Goal: Task Accomplishment & Management: Use online tool/utility

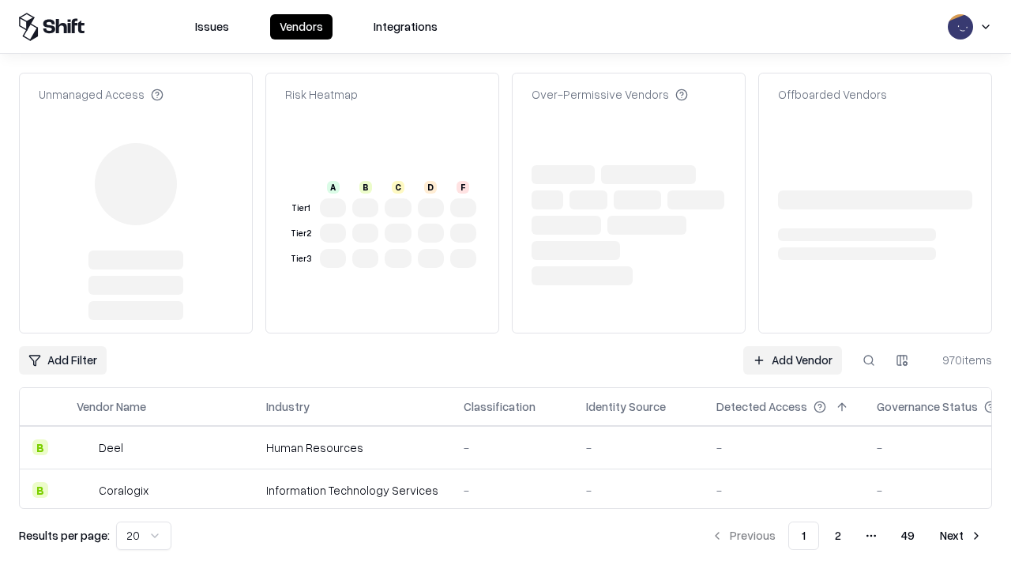
click at [792, 346] on link "Add Vendor" at bounding box center [792, 360] width 99 height 28
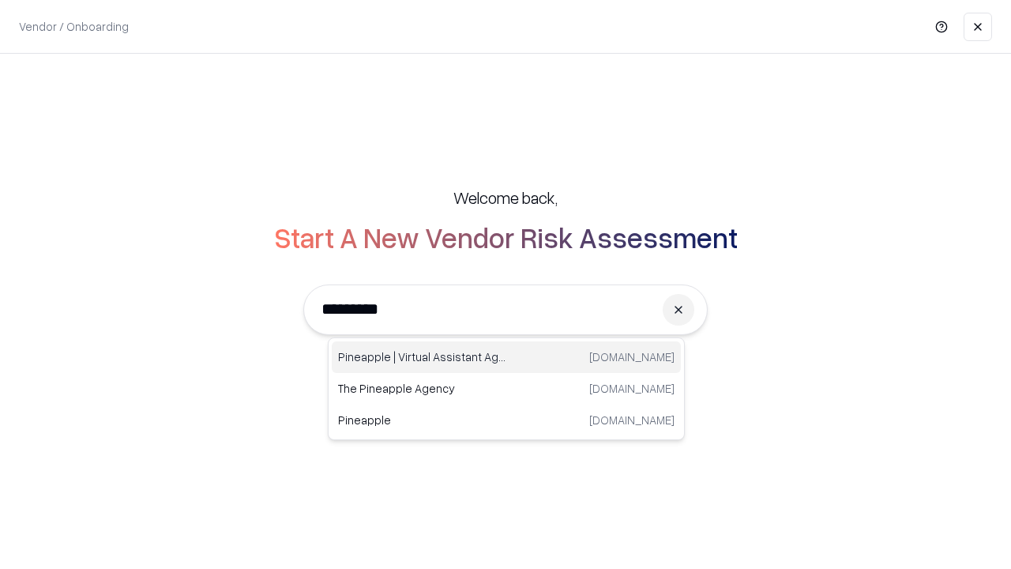
click at [506, 357] on div "Pineapple | Virtual Assistant Agency [DOMAIN_NAME]" at bounding box center [506, 357] width 349 height 32
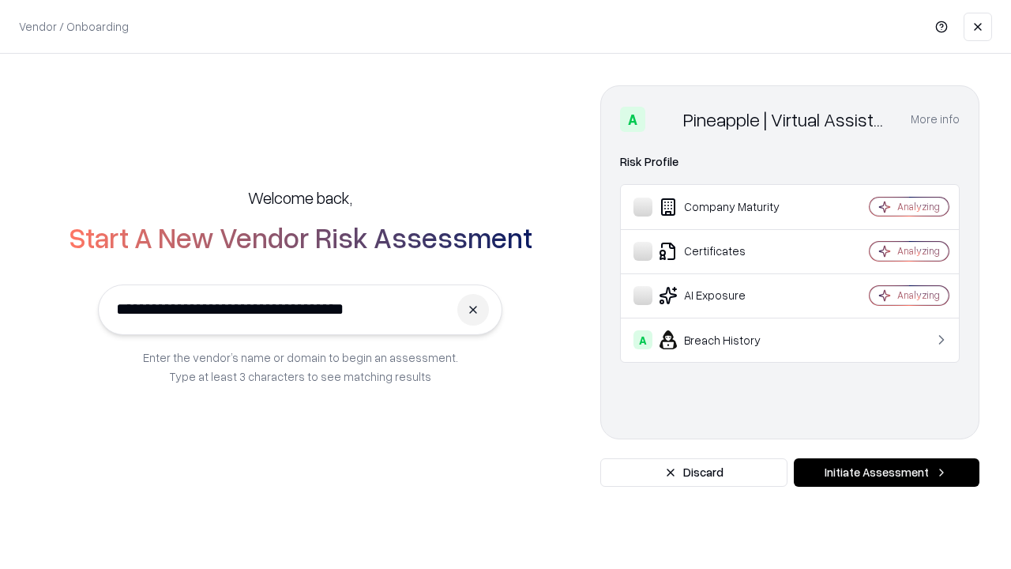
type input "**********"
click at [886, 472] on button "Initiate Assessment" at bounding box center [887, 472] width 186 height 28
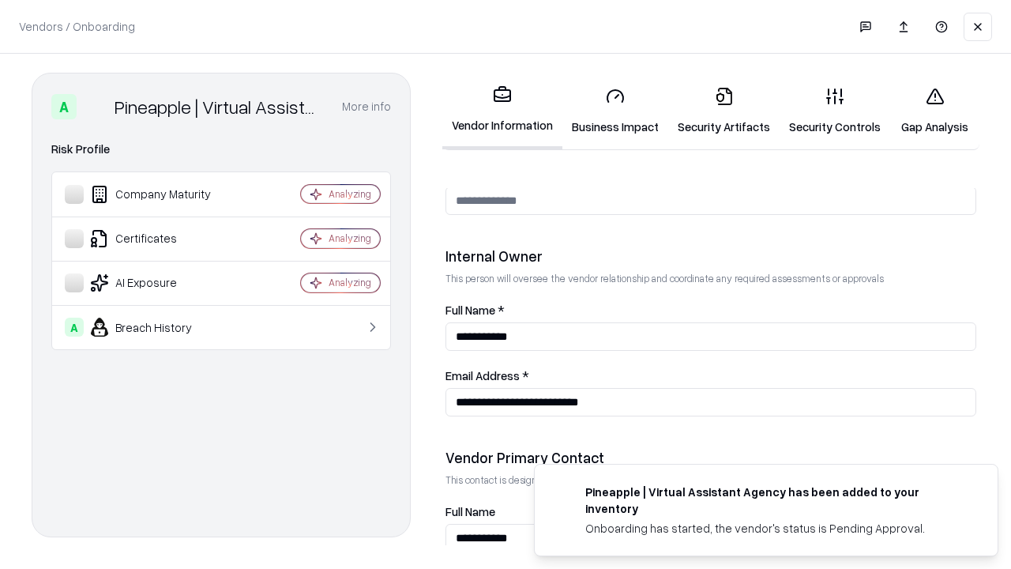
scroll to position [818, 0]
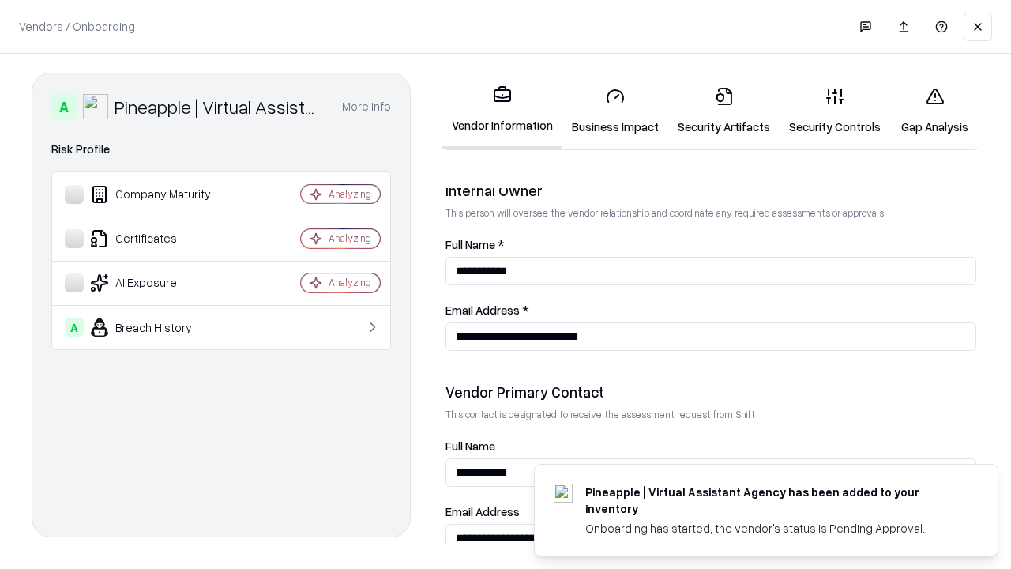
click at [615, 111] on link "Business Impact" at bounding box center [615, 110] width 106 height 73
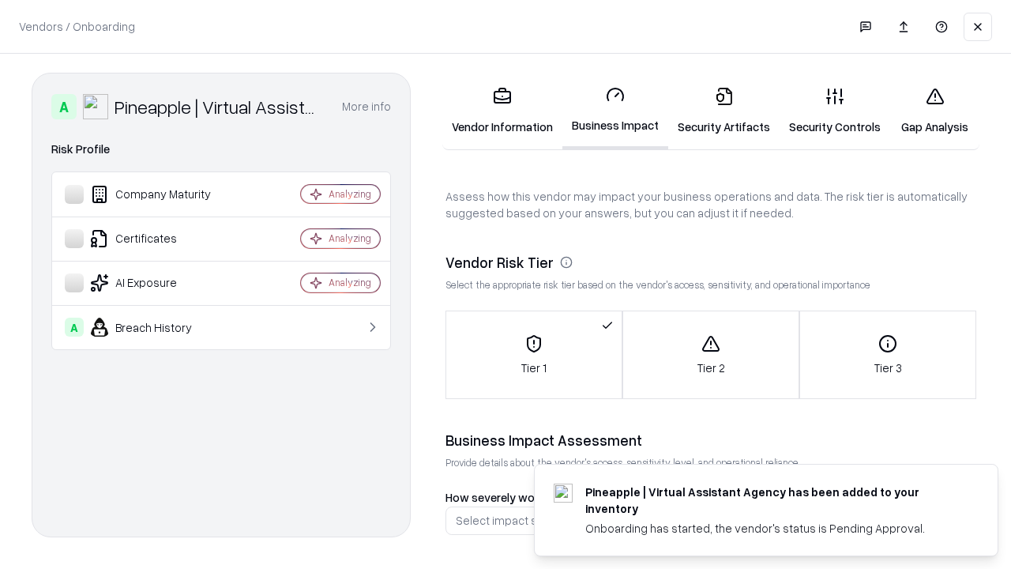
click at [723, 111] on link "Security Artifacts" at bounding box center [723, 110] width 111 height 73
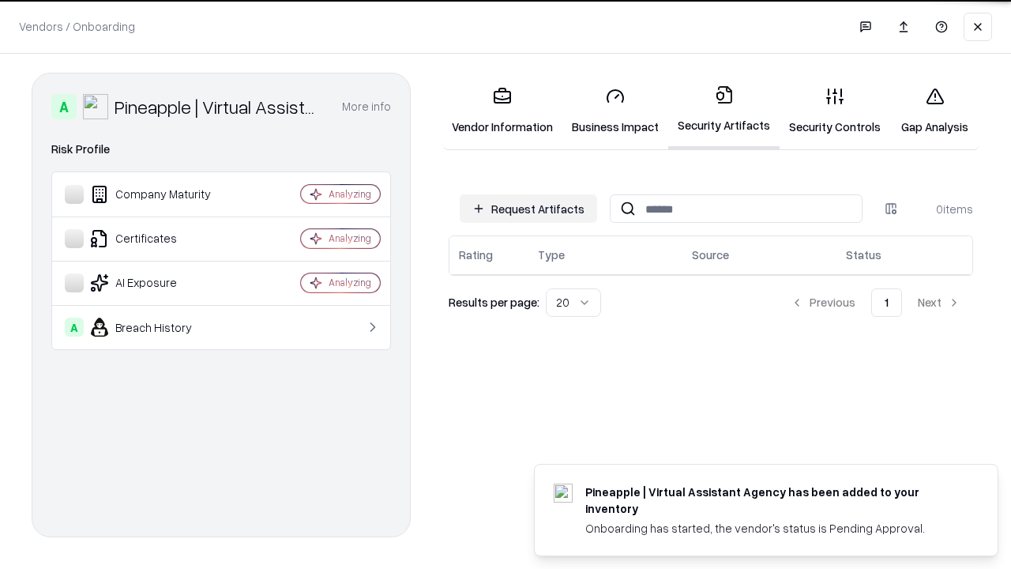
click at [528, 208] on button "Request Artifacts" at bounding box center [528, 208] width 137 height 28
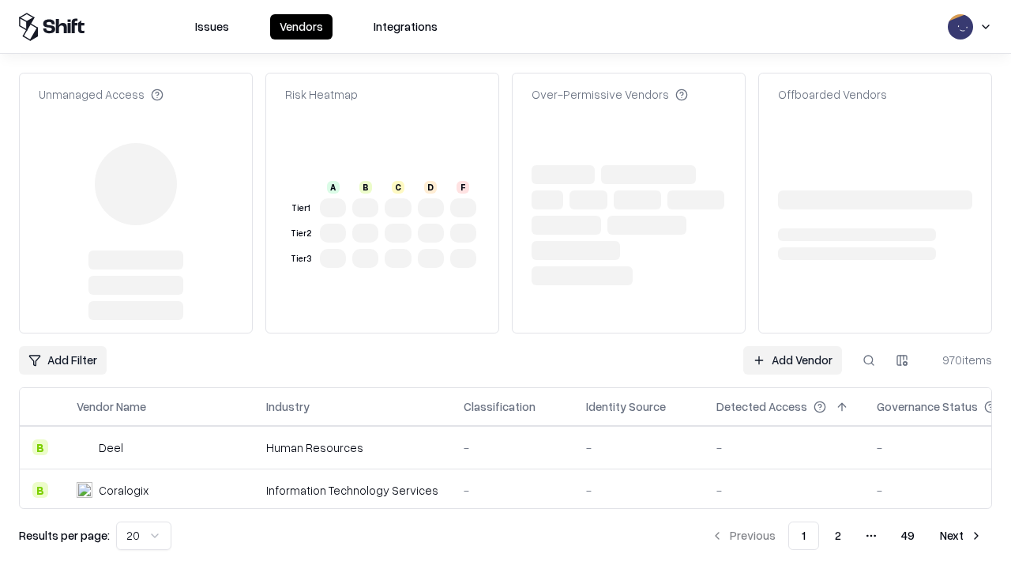
click at [792, 346] on link "Add Vendor" at bounding box center [792, 360] width 99 height 28
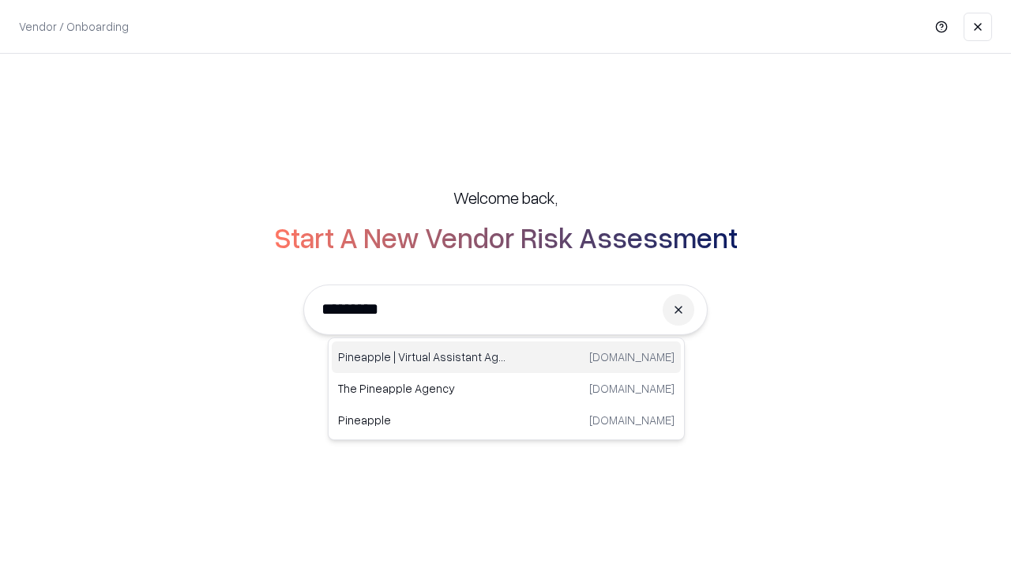
click at [506, 357] on div "Pineapple | Virtual Assistant Agency [DOMAIN_NAME]" at bounding box center [506, 357] width 349 height 32
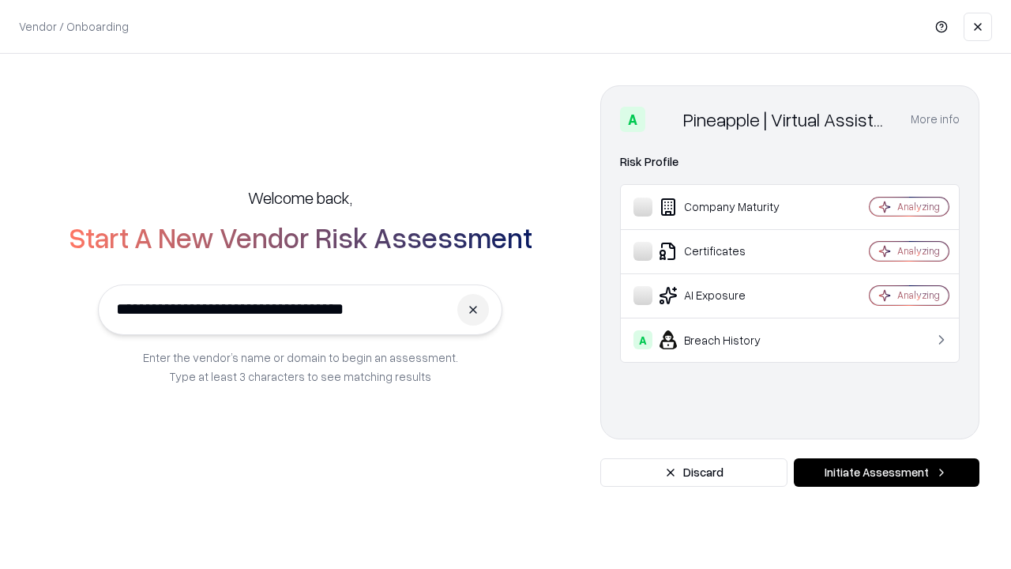
type input "**********"
click at [886, 472] on button "Initiate Assessment" at bounding box center [887, 472] width 186 height 28
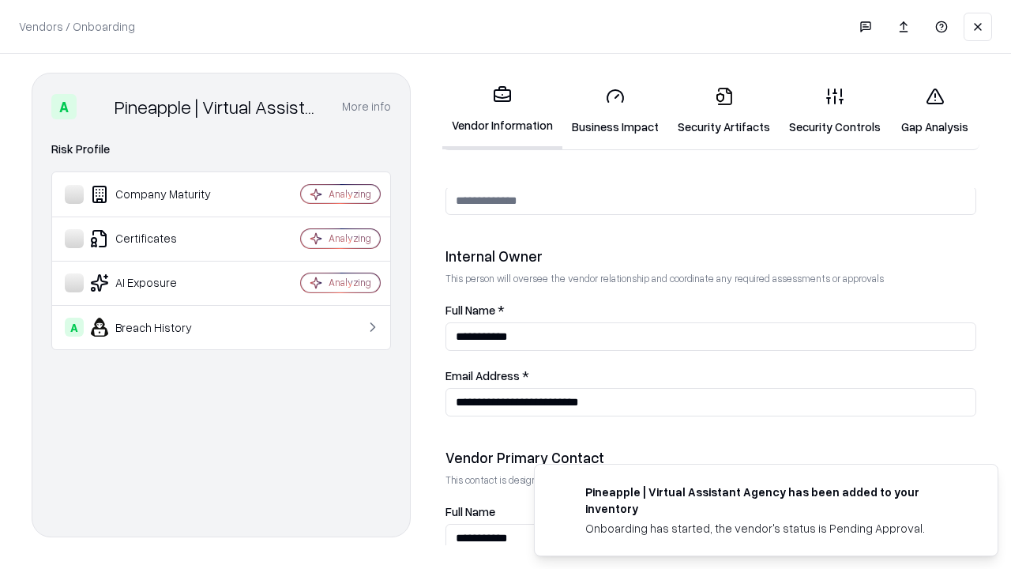
scroll to position [818, 0]
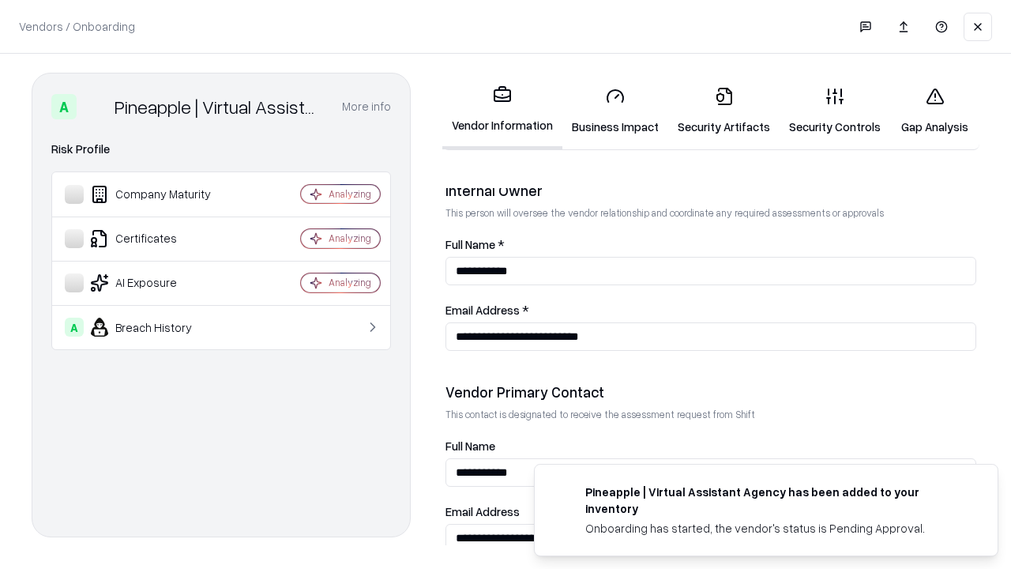
click at [934, 111] on link "Gap Analysis" at bounding box center [934, 110] width 89 height 73
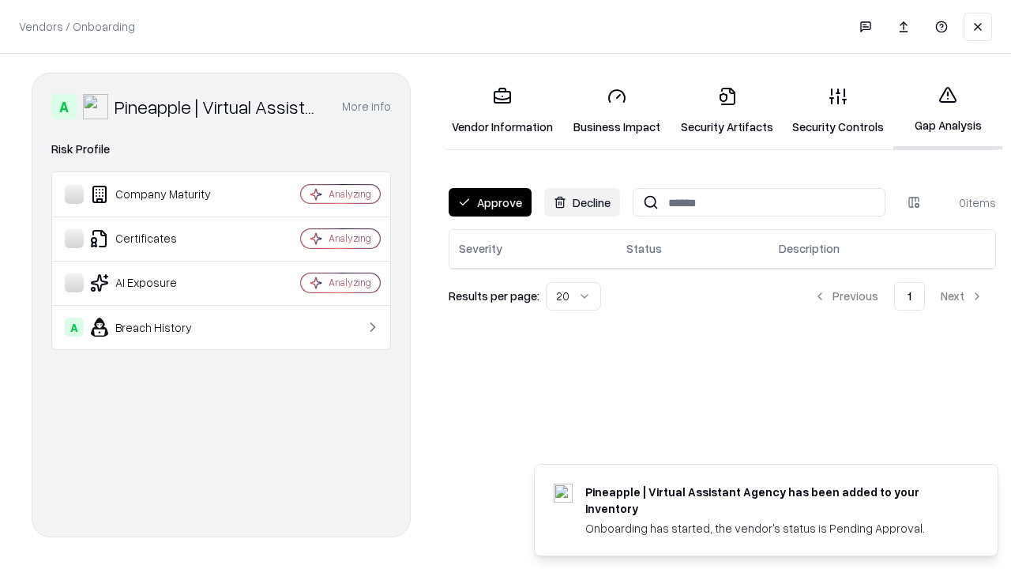
click at [490, 202] on button "Approve" at bounding box center [490, 202] width 83 height 28
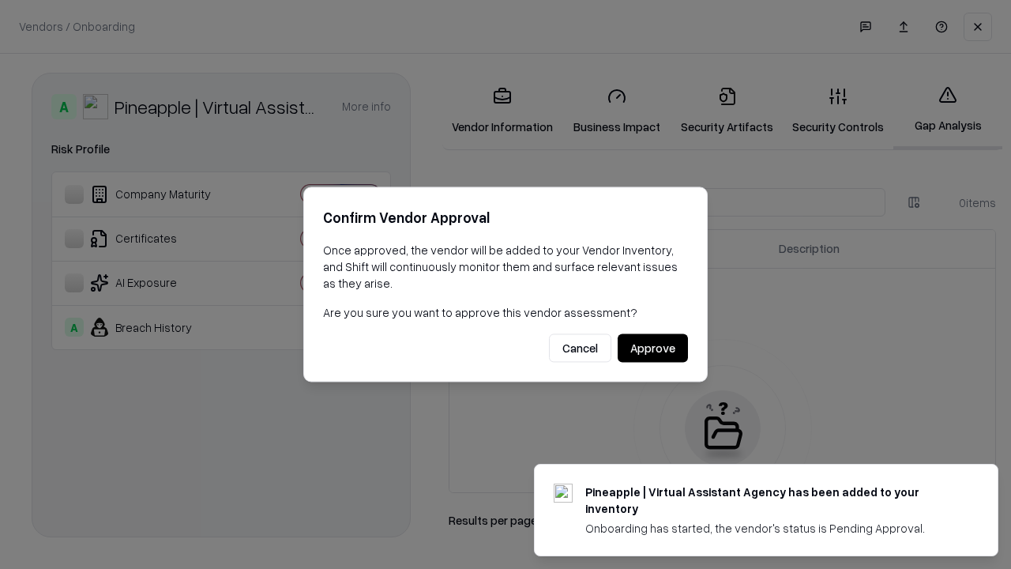
click at [652, 347] on button "Approve" at bounding box center [653, 348] width 70 height 28
